Goal: Task Accomplishment & Management: Manage account settings

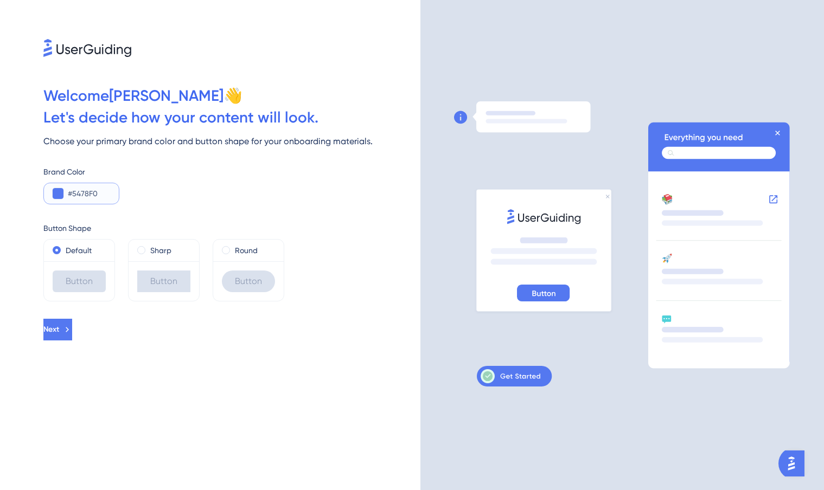
click at [75, 195] on input "#5478F0" at bounding box center [89, 193] width 42 height 13
drag, startPoint x: 101, startPoint y: 190, endPoint x: 67, endPoint y: 194, distance: 33.8
click at [67, 194] on div "#5478F0" at bounding box center [81, 194] width 76 height 22
paste input "FCAFCD"
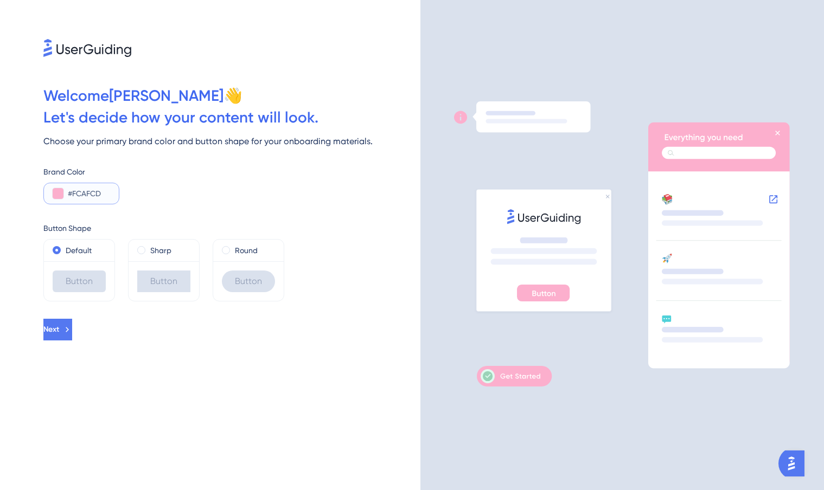
type input "#FCAFCD"
click at [144, 192] on div "Brand Color #FCAFCD" at bounding box center [231, 184] width 377 height 39
click at [60, 329] on span "Next" at bounding box center [52, 329] width 16 height 13
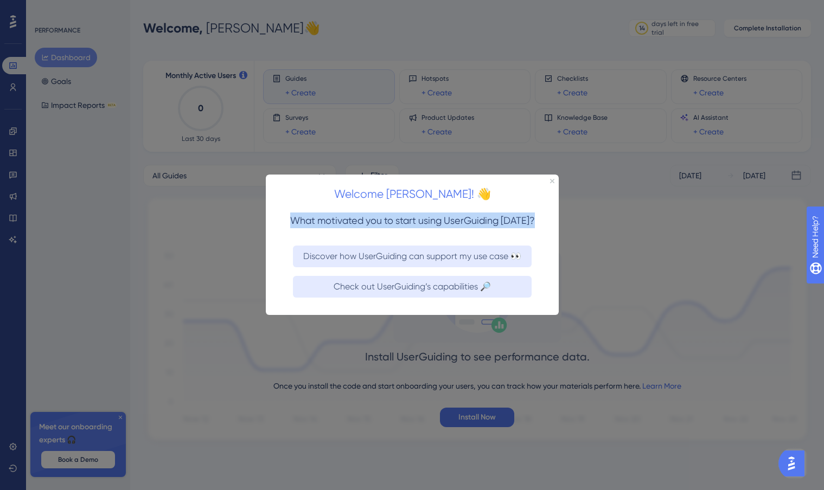
drag, startPoint x: 290, startPoint y: 219, endPoint x: 269, endPoint y: 241, distance: 30.3
click at [269, 241] on div "Welcome [PERSON_NAME]! 👋 What motivated you to start using UserGuiding [DATE]? …" at bounding box center [411, 245] width 293 height 140
click at [269, 241] on div "Discover how UserGuiding can support my use case 👀" at bounding box center [411, 256] width 293 height 30
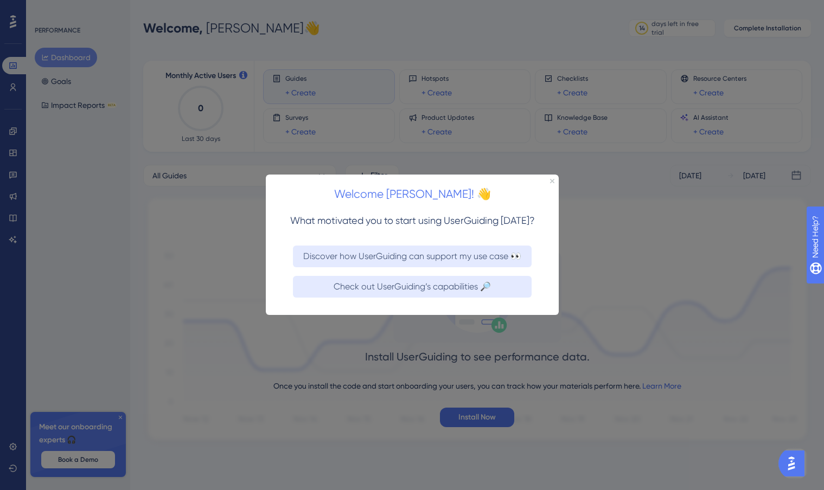
click at [277, 290] on div "Check out UserGuiding’s capabilities 🔎" at bounding box center [411, 293] width 293 height 43
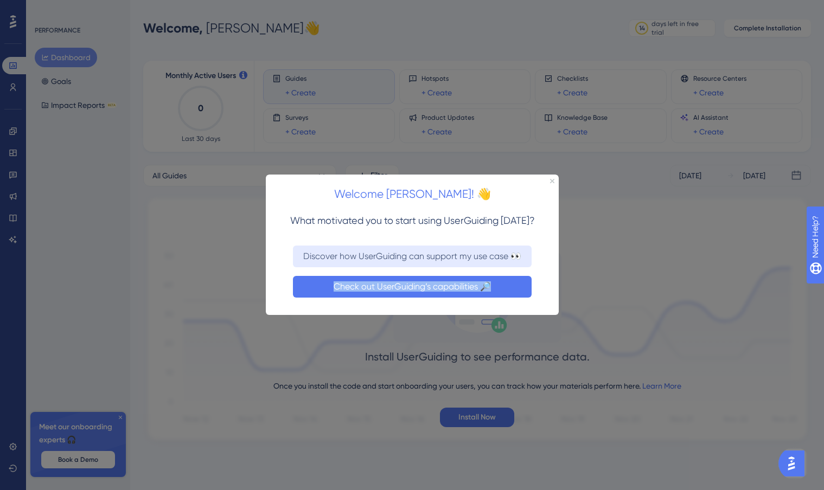
drag, startPoint x: 444, startPoint y: 291, endPoint x: 491, endPoint y: 294, distance: 47.8
click at [491, 294] on div "Check out UserGuiding’s capabilities 🔎" at bounding box center [411, 287] width 267 height 22
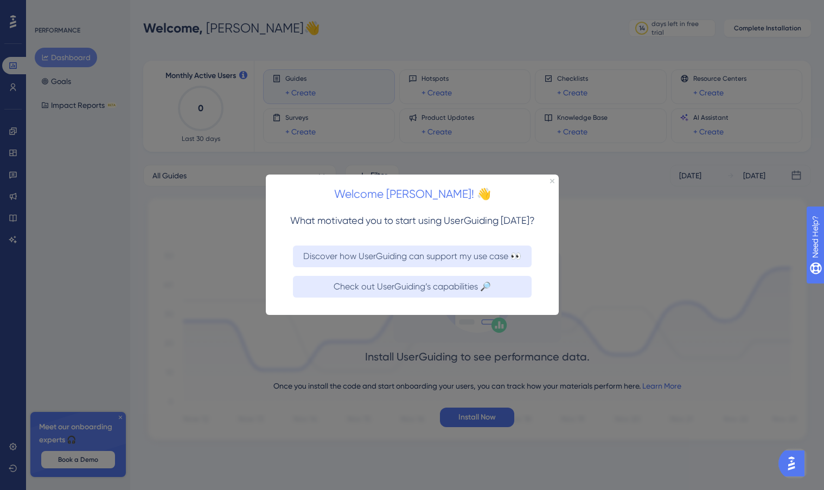
click at [540, 278] on div "Check out UserGuiding’s capabilities 🔎" at bounding box center [411, 287] width 267 height 22
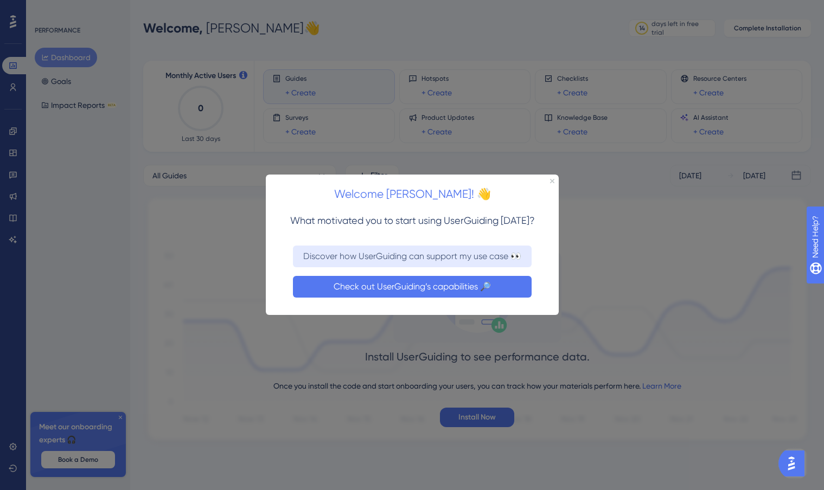
drag, startPoint x: 440, startPoint y: 289, endPoint x: 705, endPoint y: 464, distance: 317.9
click at [440, 288] on button "Check out UserGuiding’s capabilities 🔎" at bounding box center [411, 287] width 239 height 22
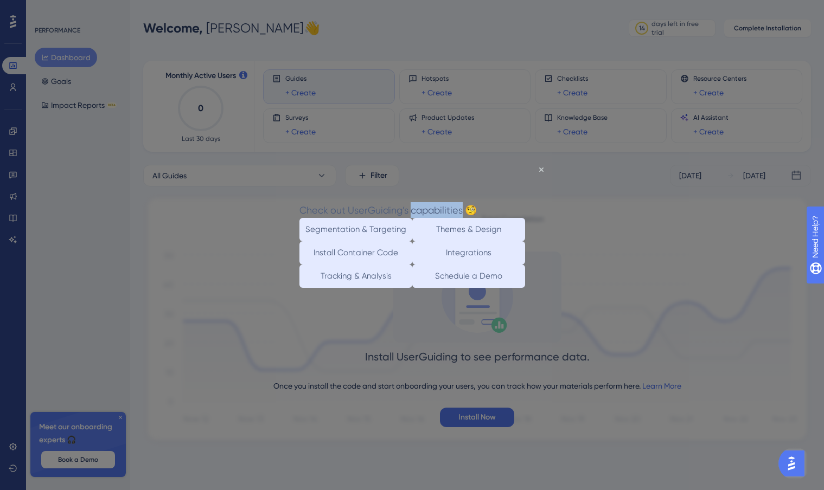
drag, startPoint x: 434, startPoint y: 188, endPoint x: 485, endPoint y: 189, distance: 51.0
click at [476, 204] on span "Check out UserGuiding’s capabilities 🧐" at bounding box center [387, 209] width 177 height 11
click at [637, 137] on div at bounding box center [412, 245] width 824 height 490
click at [596, 226] on div at bounding box center [412, 245] width 824 height 490
click at [625, 251] on div at bounding box center [412, 245] width 824 height 490
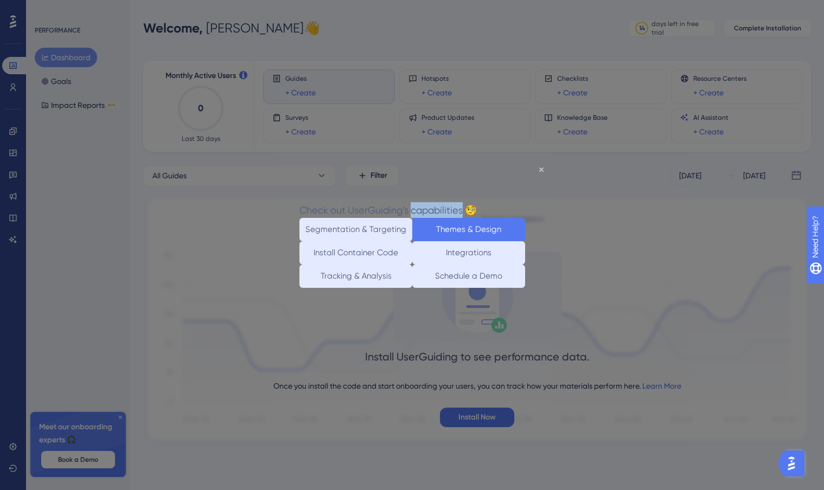
click at [465, 219] on button "Themes & Design" at bounding box center [468, 228] width 113 height 23
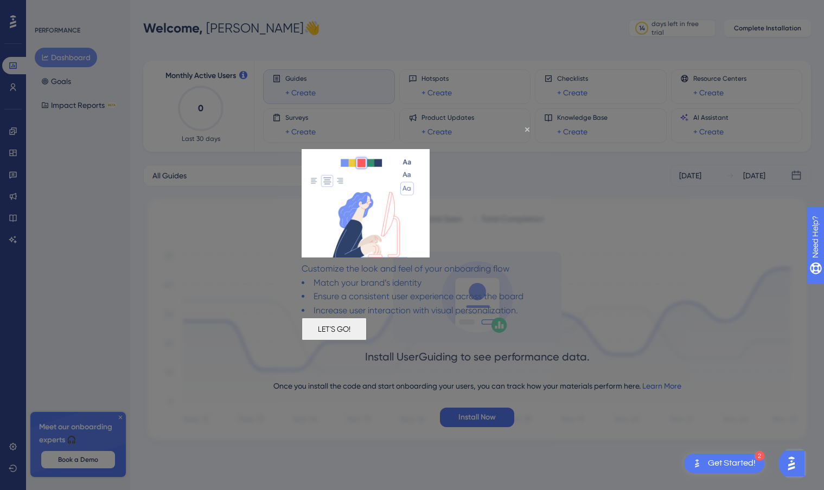
click at [366, 340] on button "LET'S GO!" at bounding box center [333, 329] width 65 height 23
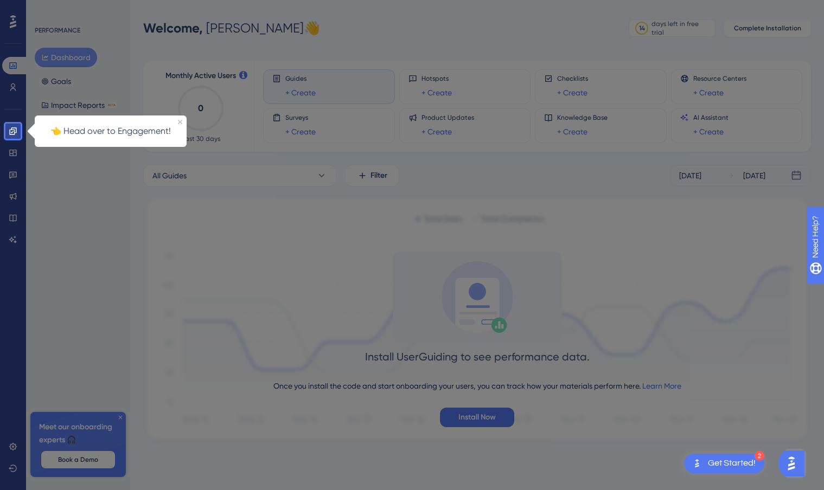
click at [135, 135] on p "👈 Head over to Engagement!" at bounding box center [110, 131] width 139 height 14
click at [181, 123] on icon "Close Preview" at bounding box center [180, 122] width 4 height 4
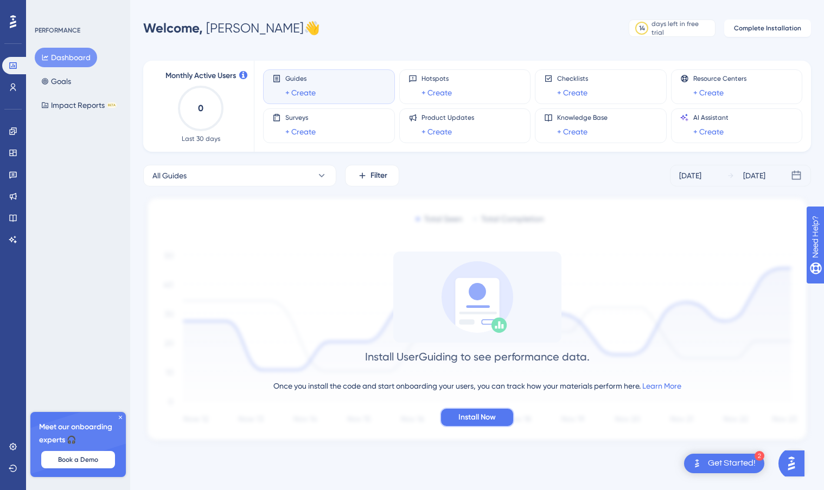
click at [471, 416] on span "Install Now" at bounding box center [476, 417] width 37 height 13
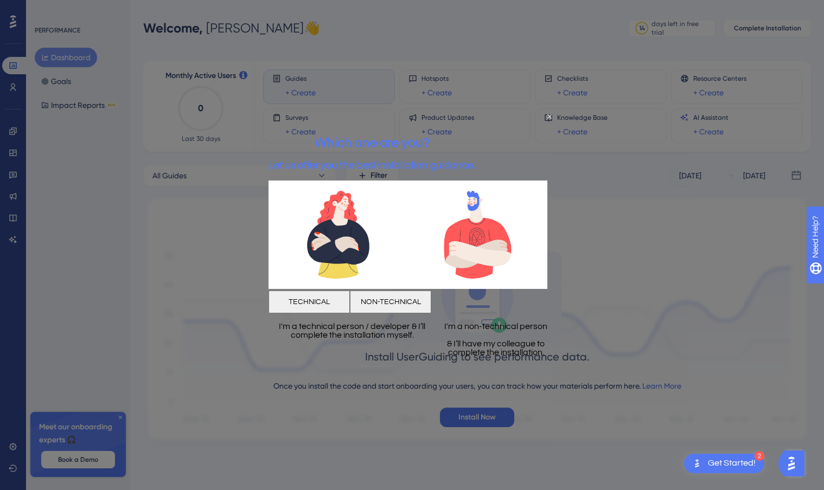
click at [430, 297] on button "NON-TECHNICAL" at bounding box center [389, 301] width 81 height 23
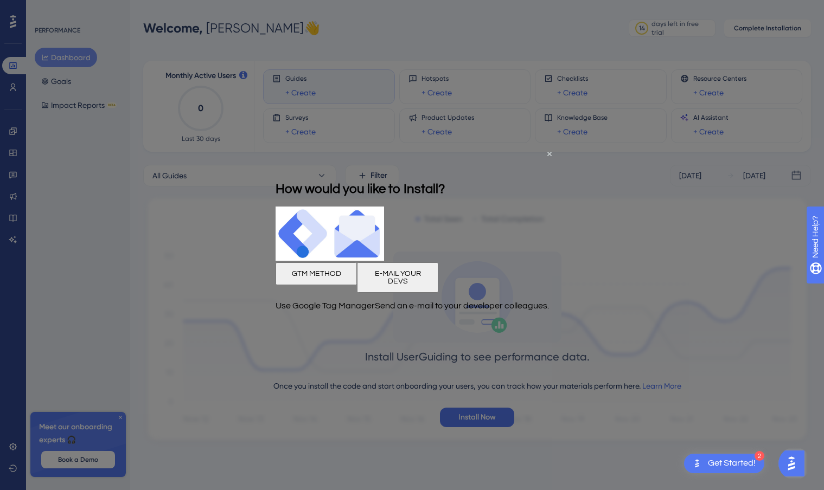
click at [438, 278] on button "E-MAIL YOUR DEVS" at bounding box center [396, 277] width 81 height 30
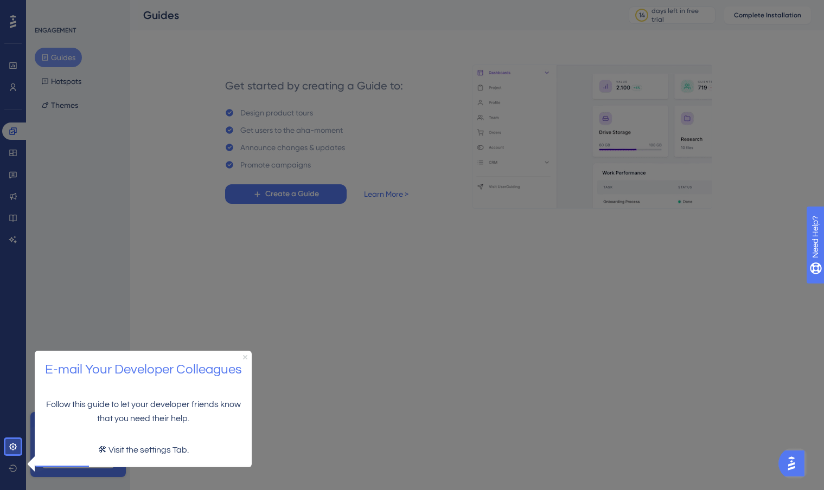
click at [246, 358] on icon "Close Preview" at bounding box center [245, 357] width 4 height 4
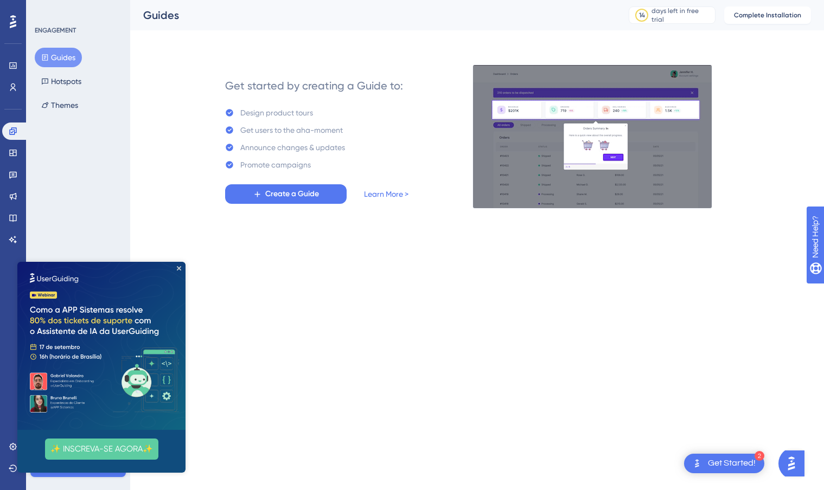
click at [13, 18] on icon at bounding box center [13, 22] width 7 height 14
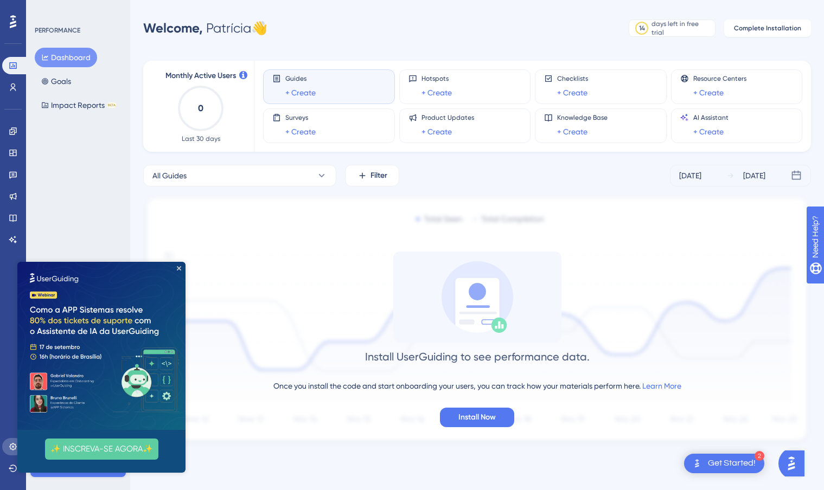
click at [11, 445] on icon at bounding box center [13, 446] width 9 height 9
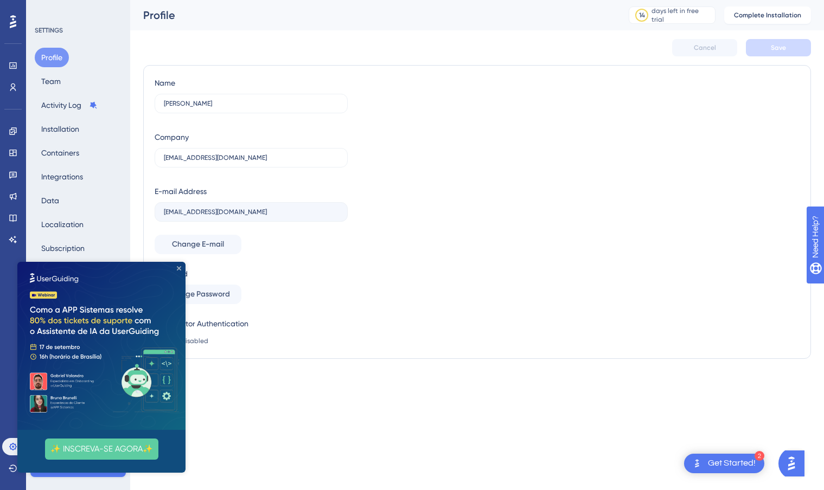
click at [179, 267] on icon "Close Preview" at bounding box center [179, 268] width 4 height 4
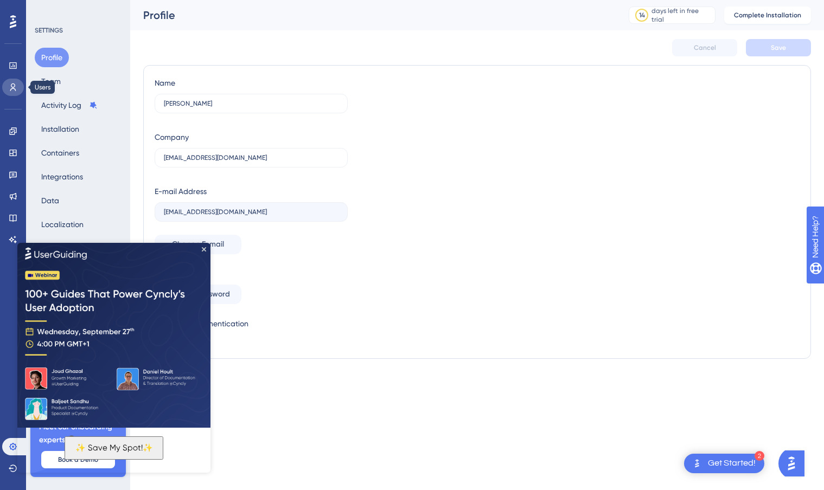
click at [14, 87] on icon at bounding box center [13, 87] width 6 height 8
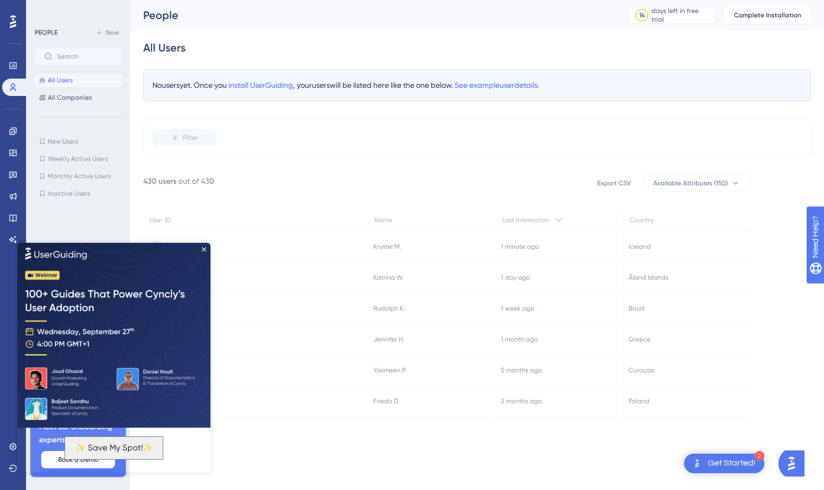
click at [14, 23] on icon at bounding box center [13, 21] width 7 height 13
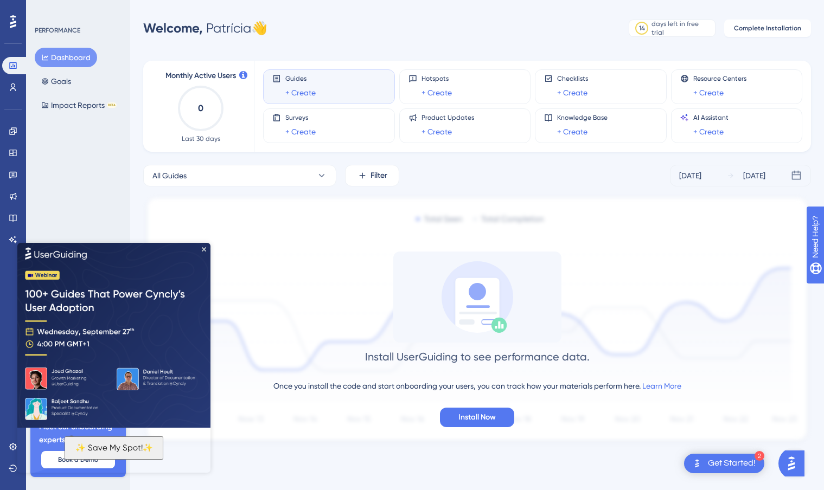
click at [241, 27] on div "Welcome, Patrícia 👋" at bounding box center [205, 28] width 124 height 17
drag, startPoint x: 266, startPoint y: 32, endPoint x: 137, endPoint y: 43, distance: 130.1
click at [245, 33] on div "Welcome, Patrícia 👋" at bounding box center [205, 28] width 124 height 17
click at [168, 24] on span "Welcome," at bounding box center [173, 28] width 60 height 16
click at [660, 29] on div "days left in free trial" at bounding box center [681, 28] width 60 height 17
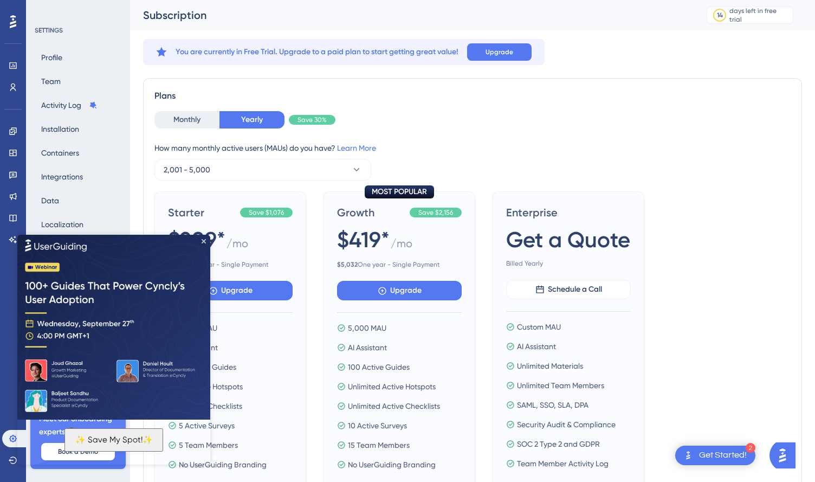
click at [201, 240] on img at bounding box center [113, 325] width 193 height 187
click at [202, 240] on icon "Close Preview" at bounding box center [204, 241] width 4 height 4
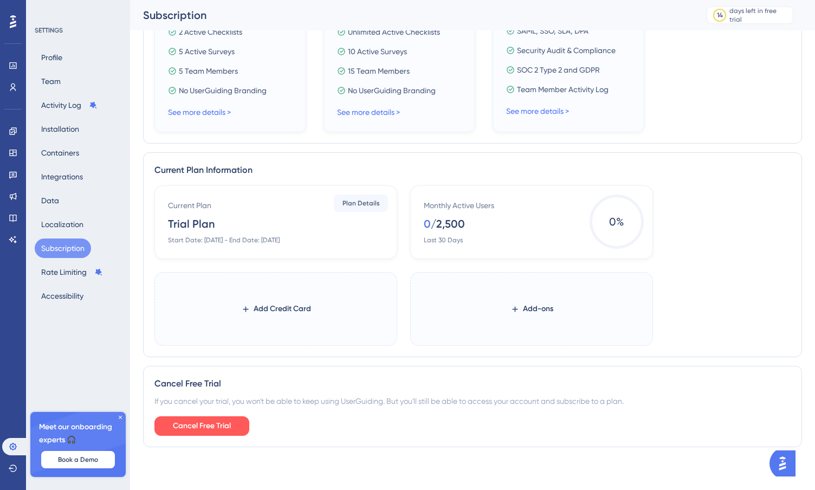
scroll to position [383, 0]
click at [214, 426] on span "Cancel Free Trial" at bounding box center [202, 425] width 58 height 13
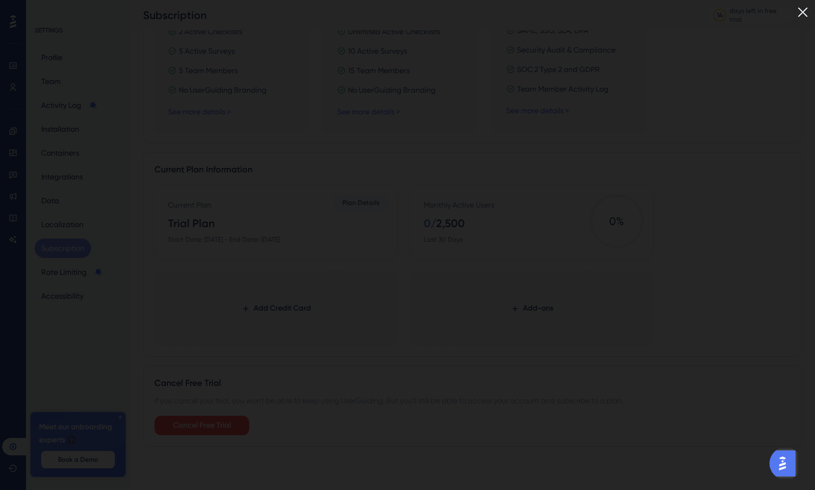
click at [811, 10] on img at bounding box center [803, 12] width 18 height 18
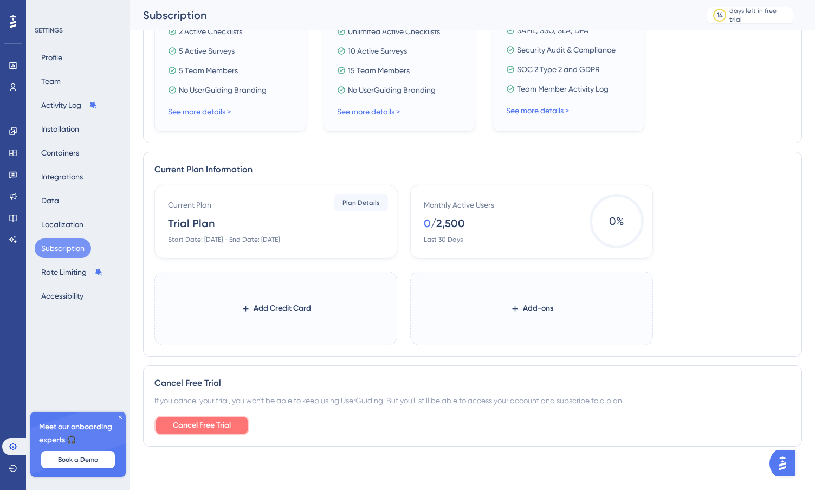
click at [203, 426] on span "Cancel Free Trial" at bounding box center [202, 425] width 58 height 13
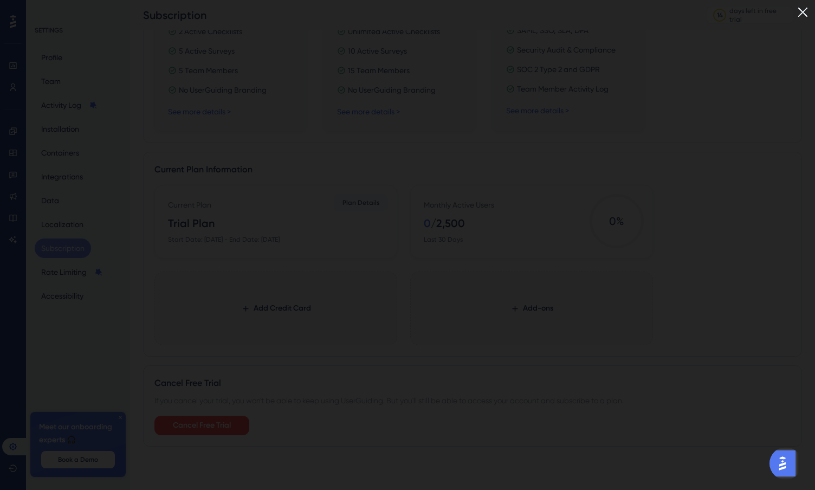
click at [811, 10] on img at bounding box center [803, 12] width 18 height 18
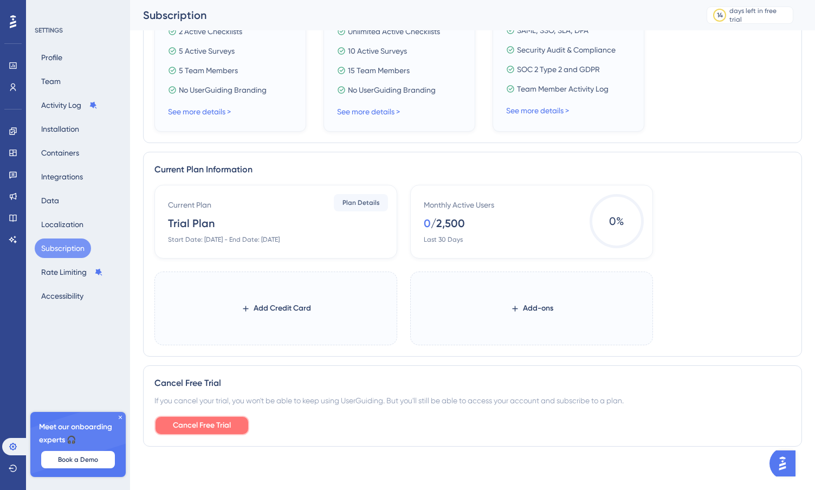
click at [194, 431] on span "Cancel Free Trial" at bounding box center [202, 425] width 58 height 13
